Goal: Find specific page/section: Find specific page/section

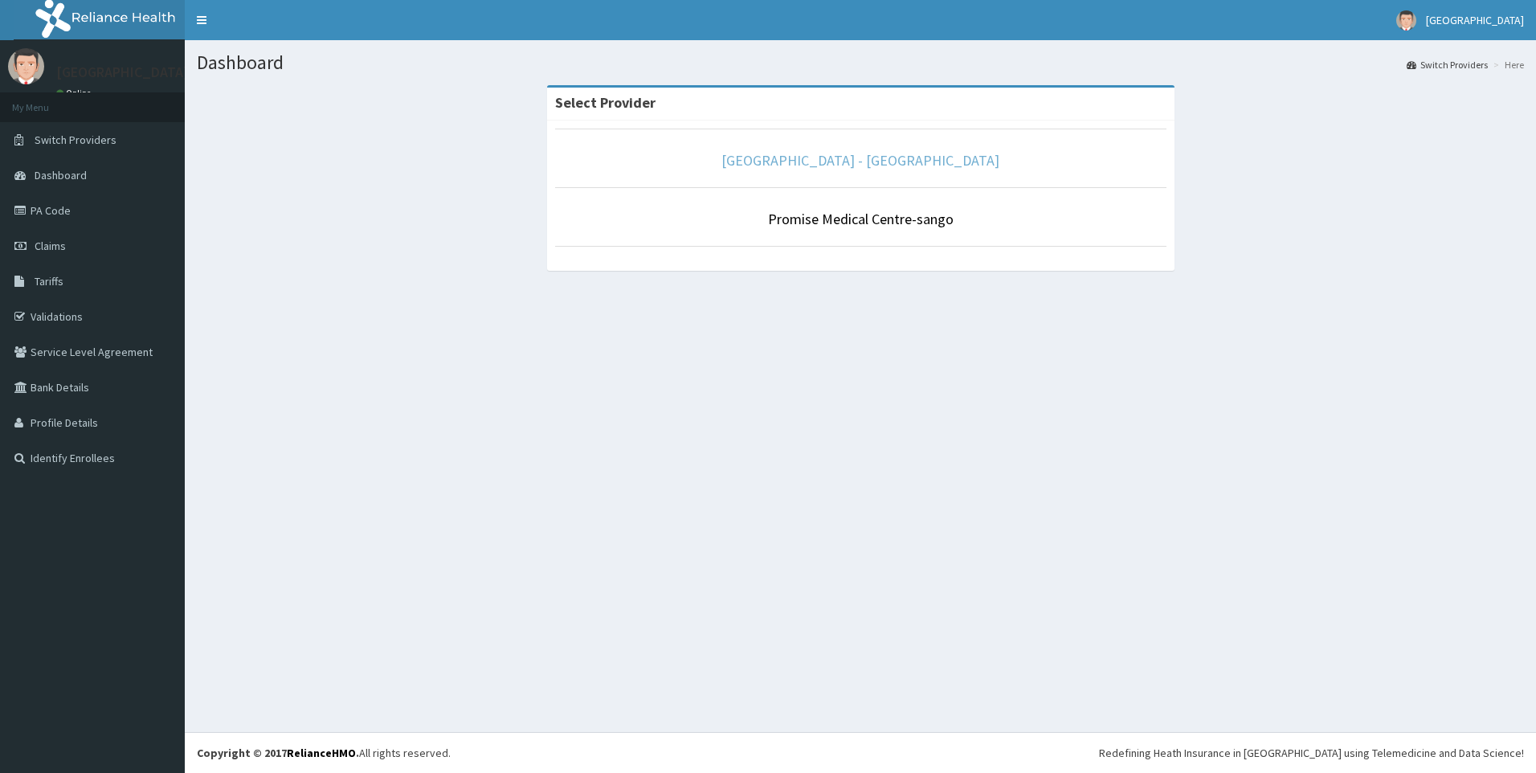
click at [831, 166] on link "[GEOGRAPHIC_DATA] - [GEOGRAPHIC_DATA]" at bounding box center [861, 160] width 278 height 18
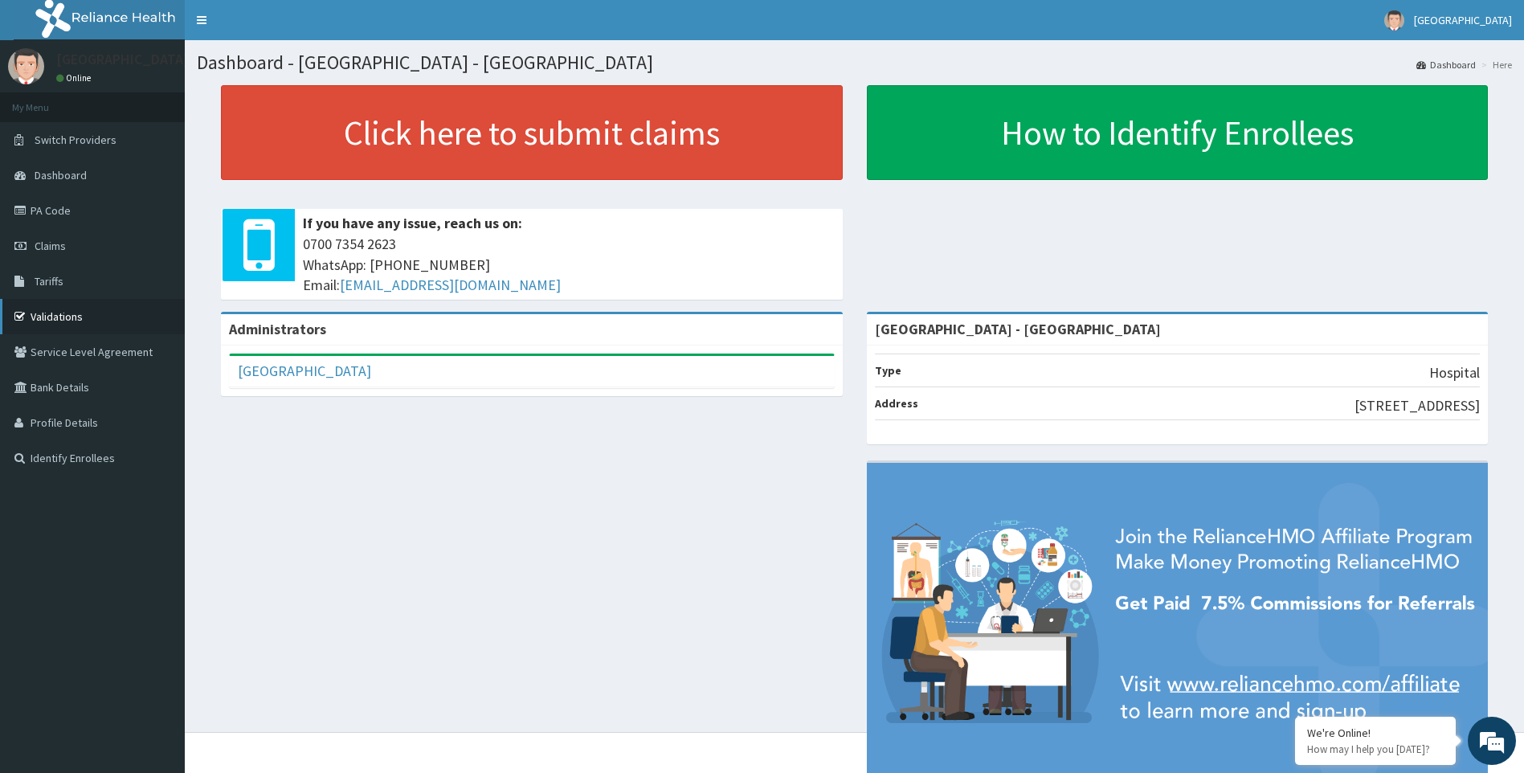
click at [62, 318] on link "Validations" at bounding box center [92, 316] width 185 height 35
